Goal: Complete application form

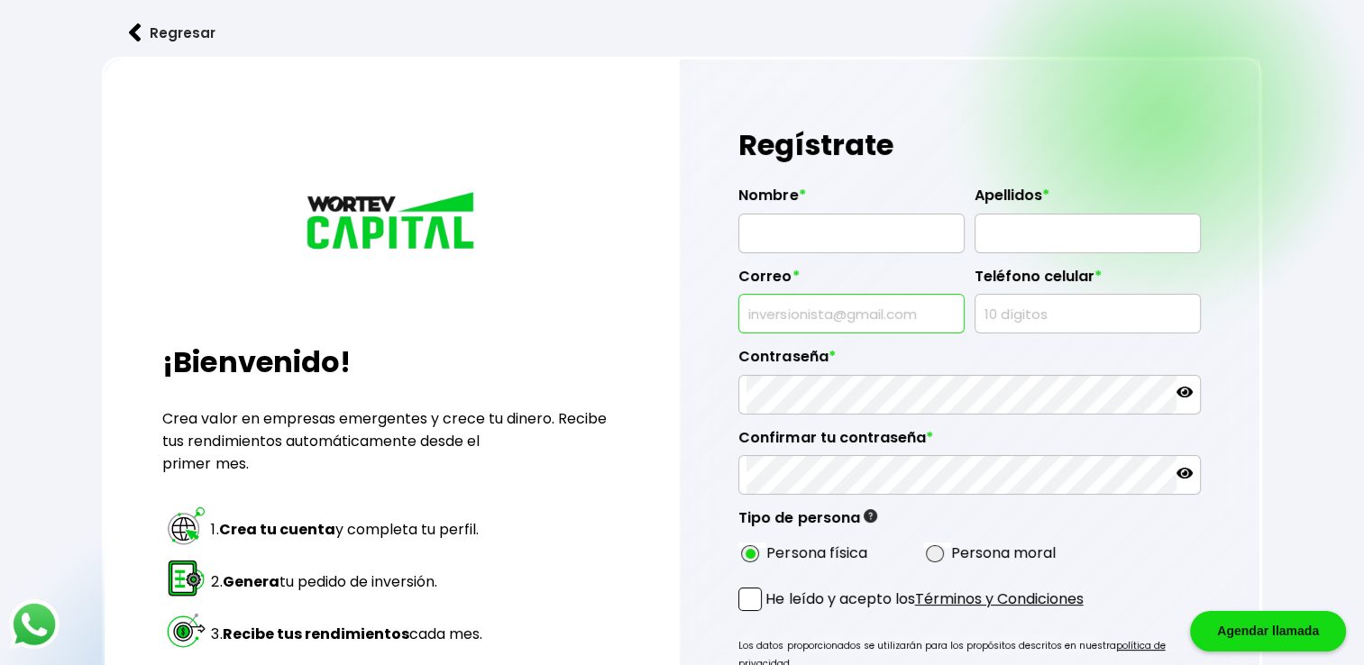
click at [883, 316] on input "text" at bounding box center [851, 314] width 210 height 38
type input "[EMAIL_ADDRESS][DOMAIN_NAME]"
type input "[PERSON_NAME]"
type input "8129000590"
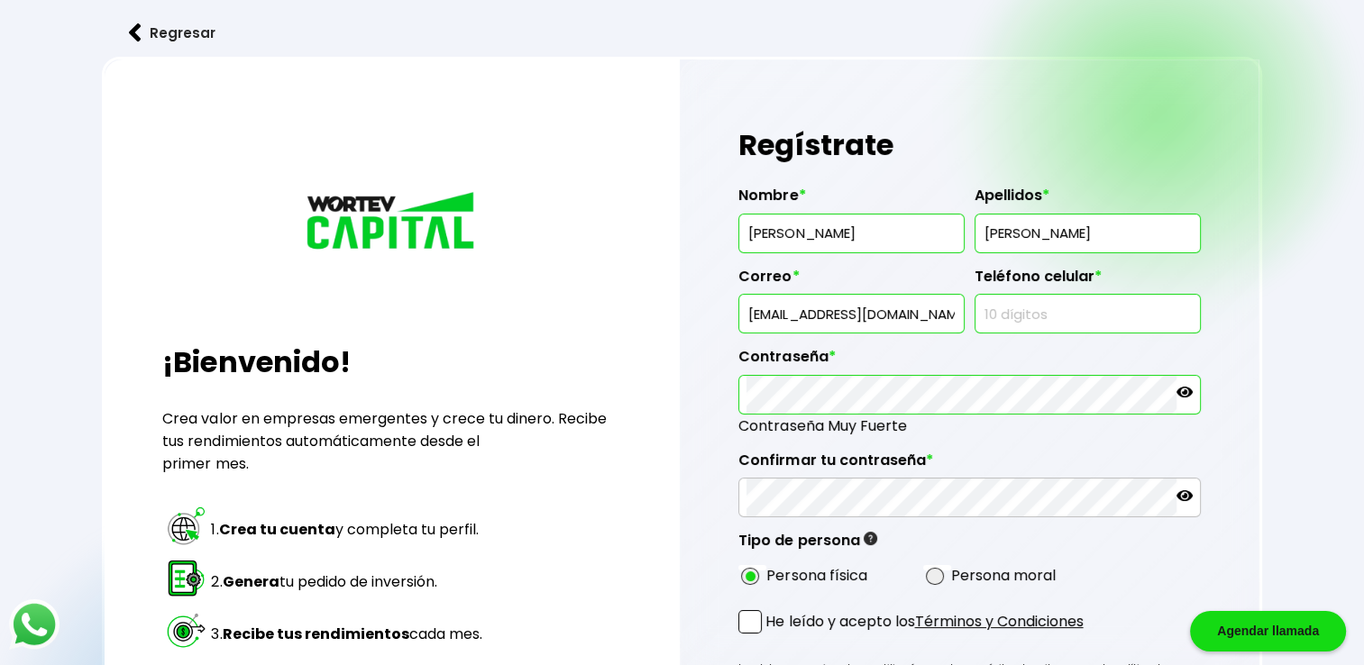
click at [1184, 393] on icon at bounding box center [1184, 392] width 16 height 11
click at [1184, 394] on icon at bounding box center [1184, 392] width 16 height 16
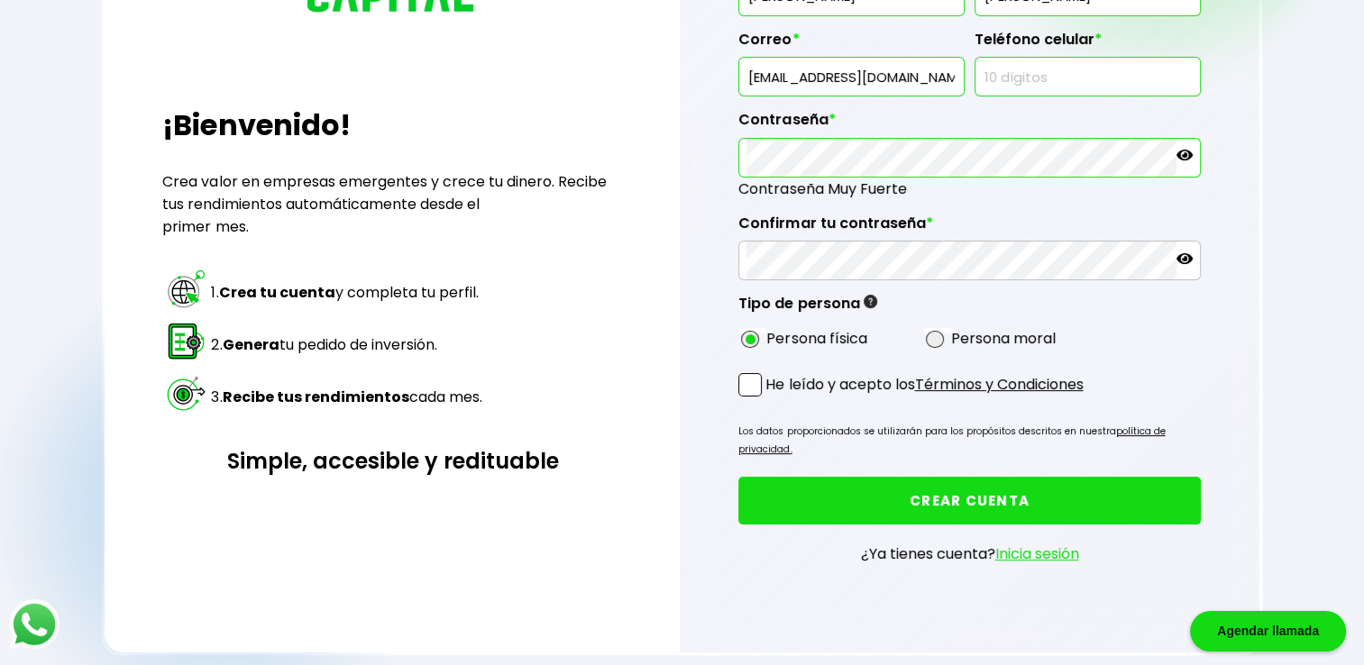
scroll to position [270, 0]
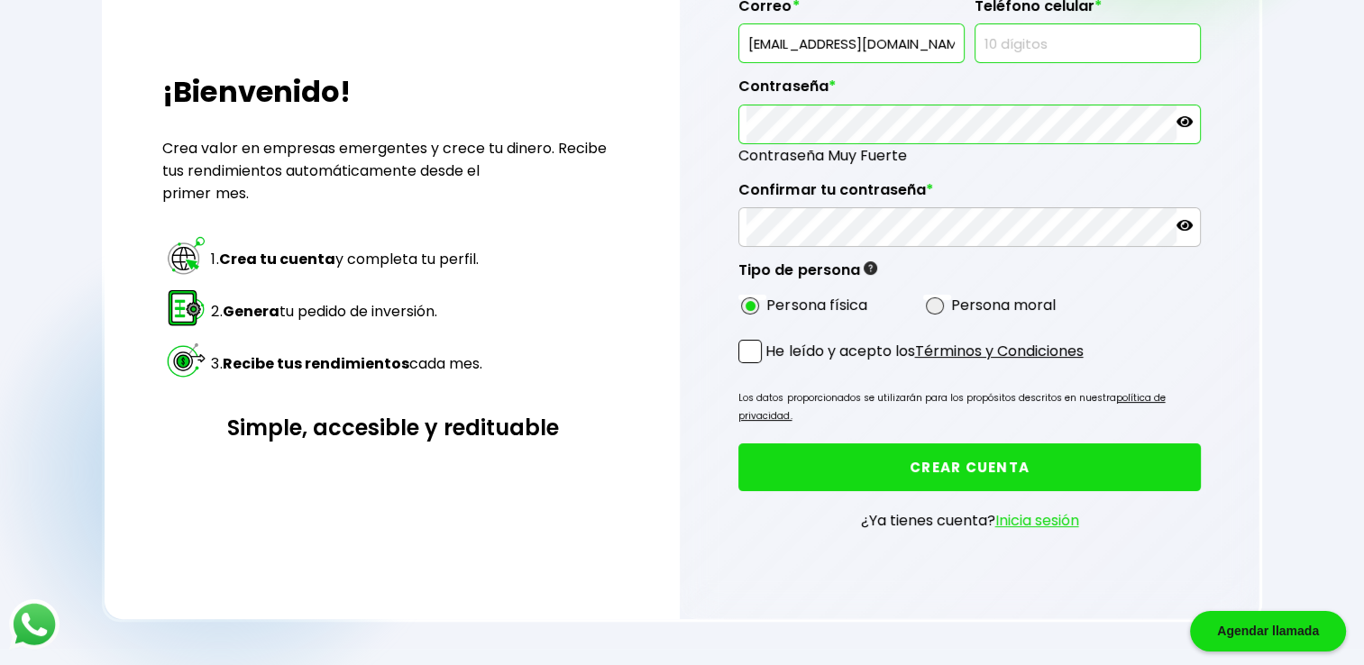
click at [1182, 221] on icon at bounding box center [1184, 225] width 16 height 16
click at [1182, 233] on p at bounding box center [1184, 227] width 16 height 21
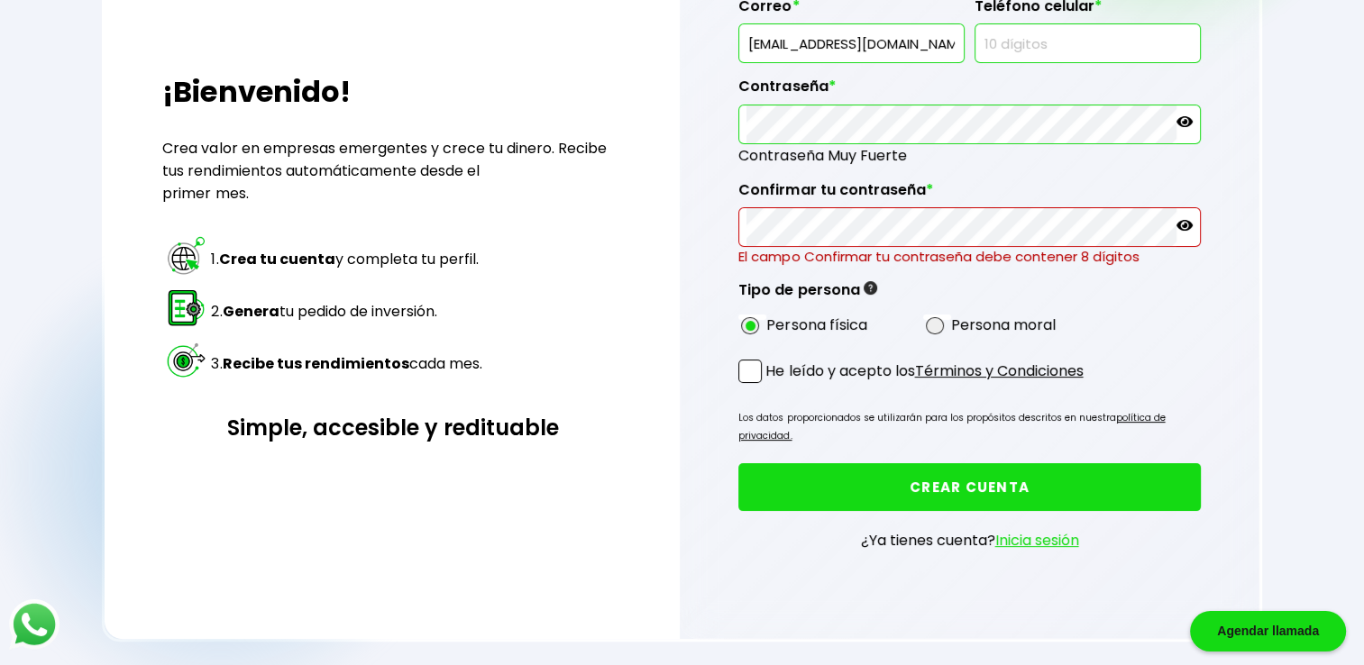
click at [1190, 132] on p at bounding box center [1184, 124] width 16 height 21
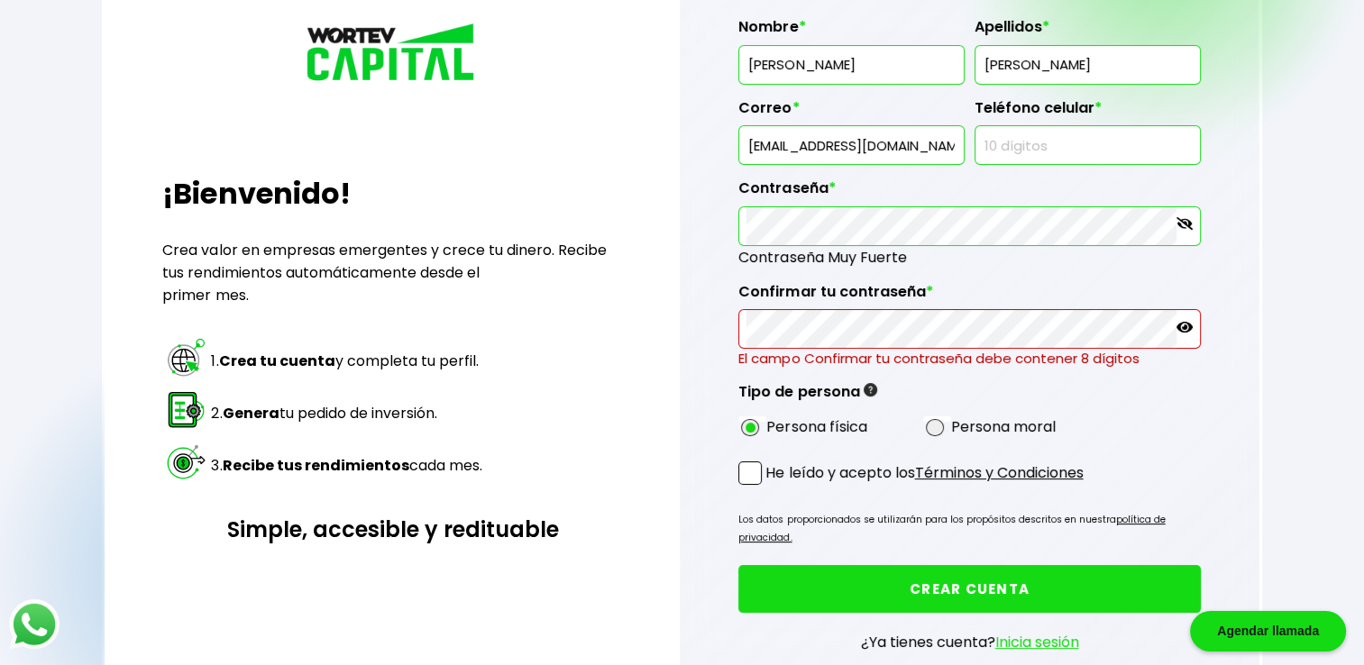
scroll to position [90, 0]
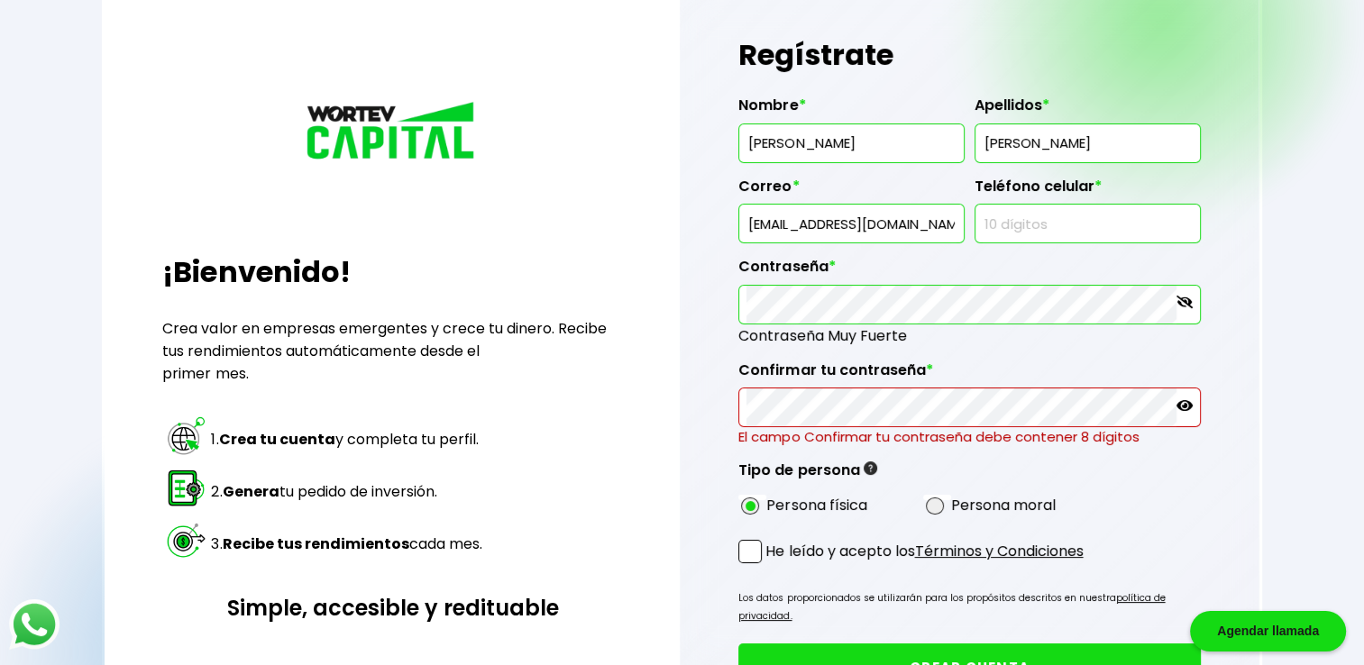
click at [1164, 210] on input "text" at bounding box center [1087, 224] width 210 height 38
type input "8129000590"
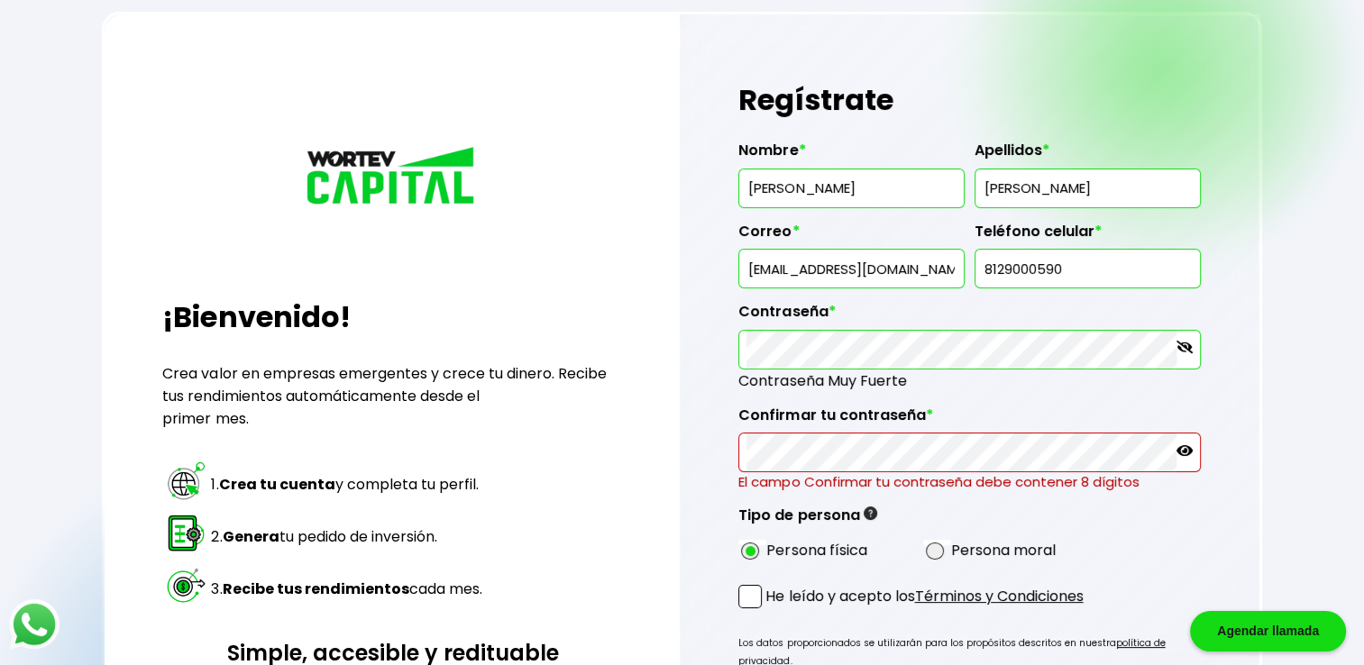
scroll to position [225, 0]
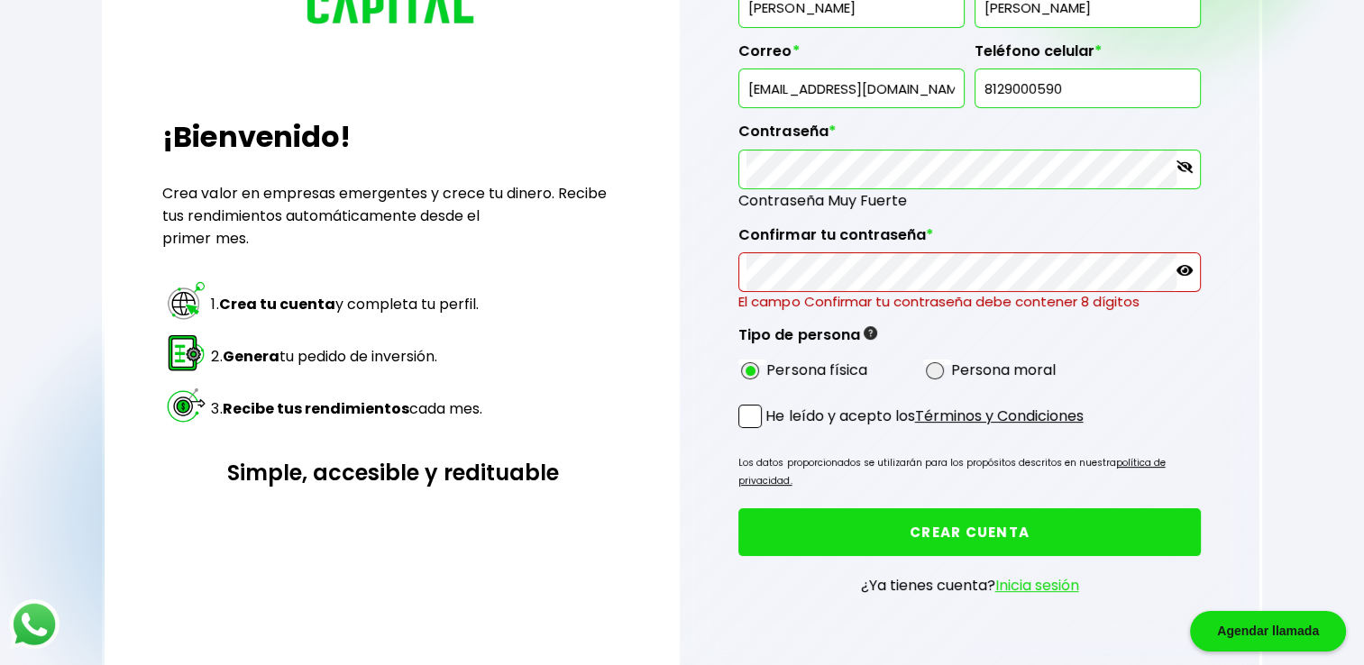
click at [1192, 276] on p at bounding box center [1184, 272] width 16 height 21
click at [1182, 270] on icon at bounding box center [1184, 269] width 16 height 13
